Goal: Navigation & Orientation: Find specific page/section

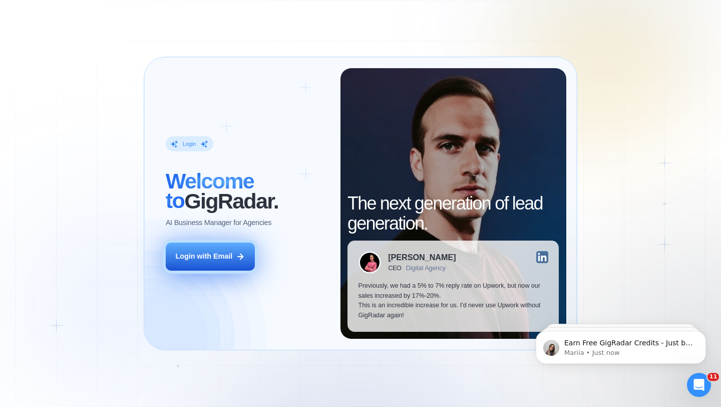
click at [214, 258] on div "Login with Email" at bounding box center [203, 256] width 57 height 10
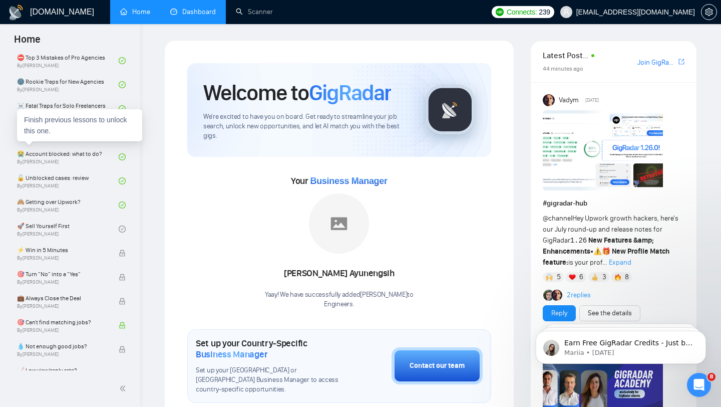
scroll to position [259, 0]
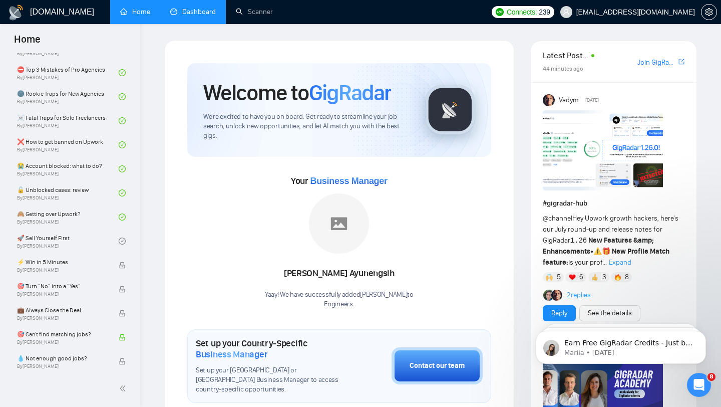
click at [194, 14] on link "Dashboard" at bounding box center [193, 12] width 46 height 9
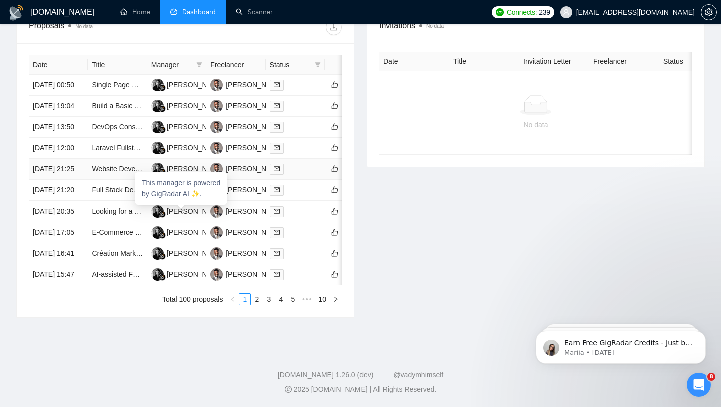
scroll to position [471, 0]
click at [254, 304] on link "2" at bounding box center [256, 298] width 11 height 11
click at [267, 304] on link "3" at bounding box center [268, 298] width 11 height 11
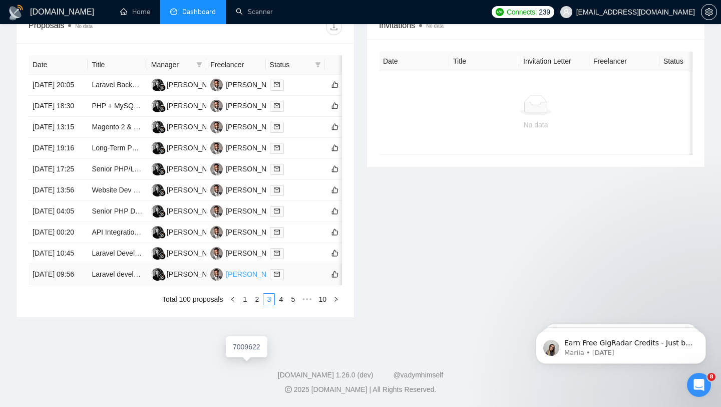
scroll to position [453, 0]
click at [280, 304] on link "4" at bounding box center [280, 298] width 11 height 11
click at [280, 304] on link "5" at bounding box center [280, 298] width 11 height 11
click at [215, 304] on link "1" at bounding box center [216, 298] width 11 height 11
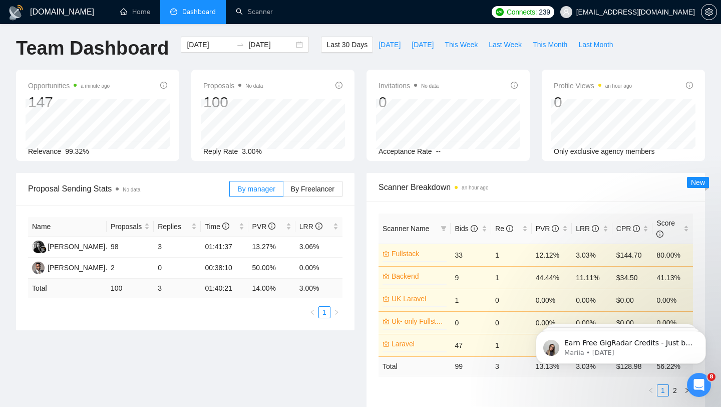
scroll to position [0, 0]
